Goal: Task Accomplishment & Management: Manage account settings

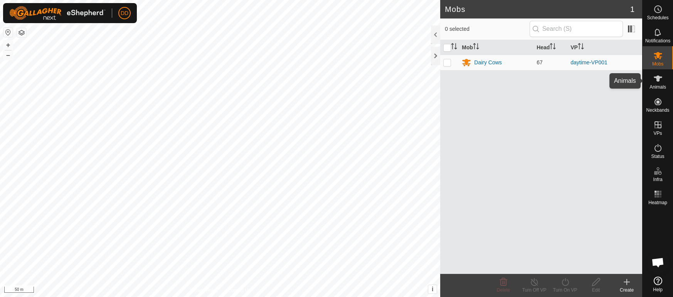
click at [656, 84] on es-animals-svg-icon at bounding box center [658, 78] width 14 height 12
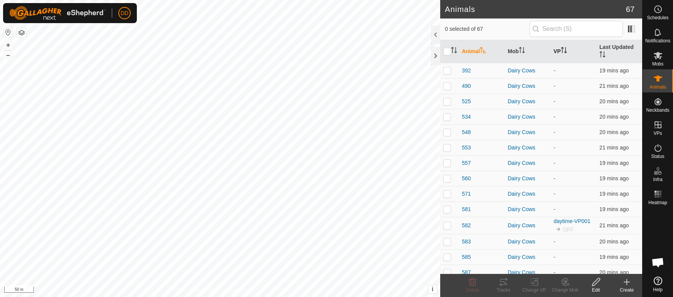
click at [556, 47] on th "VP" at bounding box center [573, 51] width 46 height 23
